Goal: Task Accomplishment & Management: Manage account settings

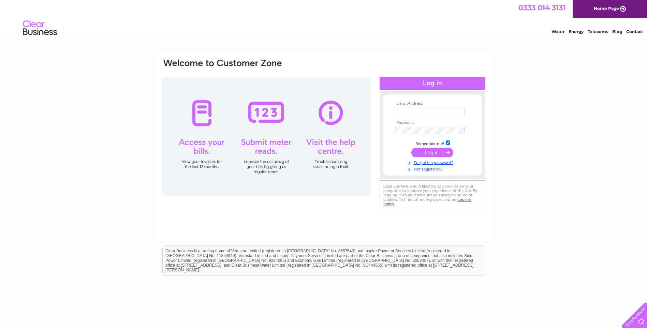
click at [402, 111] on input "text" at bounding box center [430, 112] width 70 height 8
type input "info@hannabros.com"
click at [432, 154] on input "submit" at bounding box center [432, 153] width 42 height 10
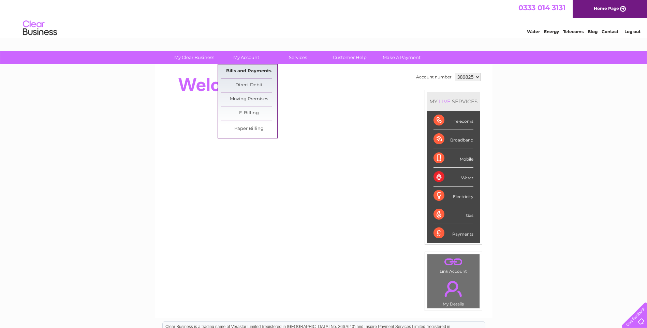
click at [246, 70] on link "Bills and Payments" at bounding box center [249, 71] width 56 height 14
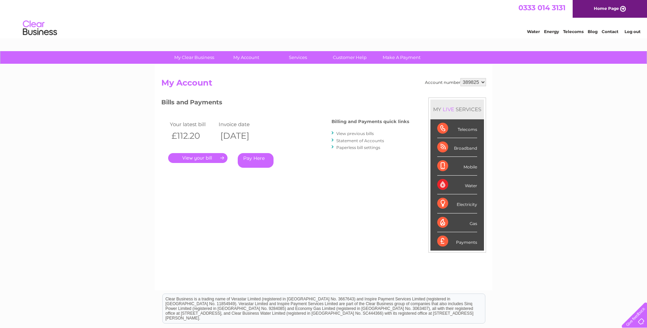
click at [199, 157] on link "." at bounding box center [197, 158] width 59 height 10
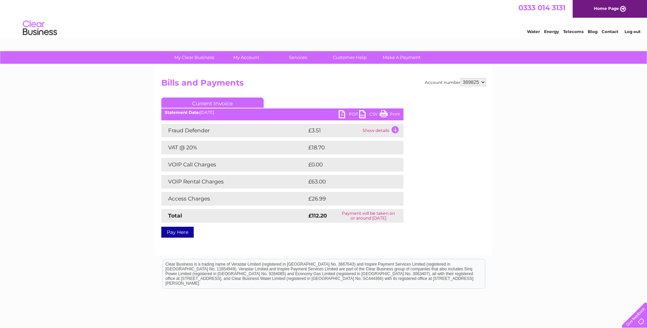
click at [352, 113] on link "PDF" at bounding box center [349, 115] width 20 height 10
click at [631, 31] on link "Log out" at bounding box center [633, 31] width 16 height 5
